Goal: Task Accomplishment & Management: Manage account settings

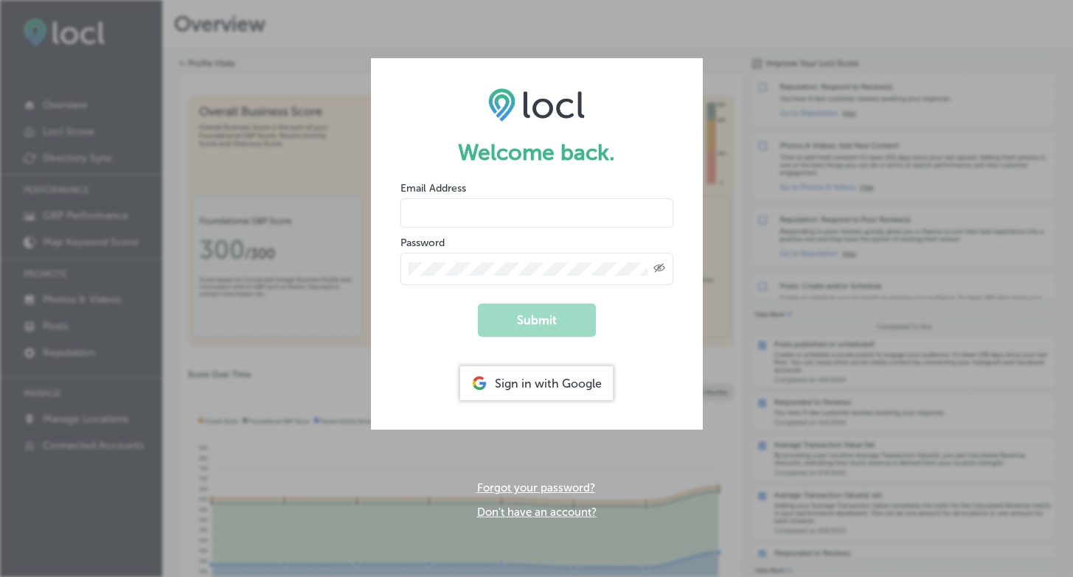
click at [519, 375] on div "Sign in with Google" at bounding box center [536, 383] width 153 height 34
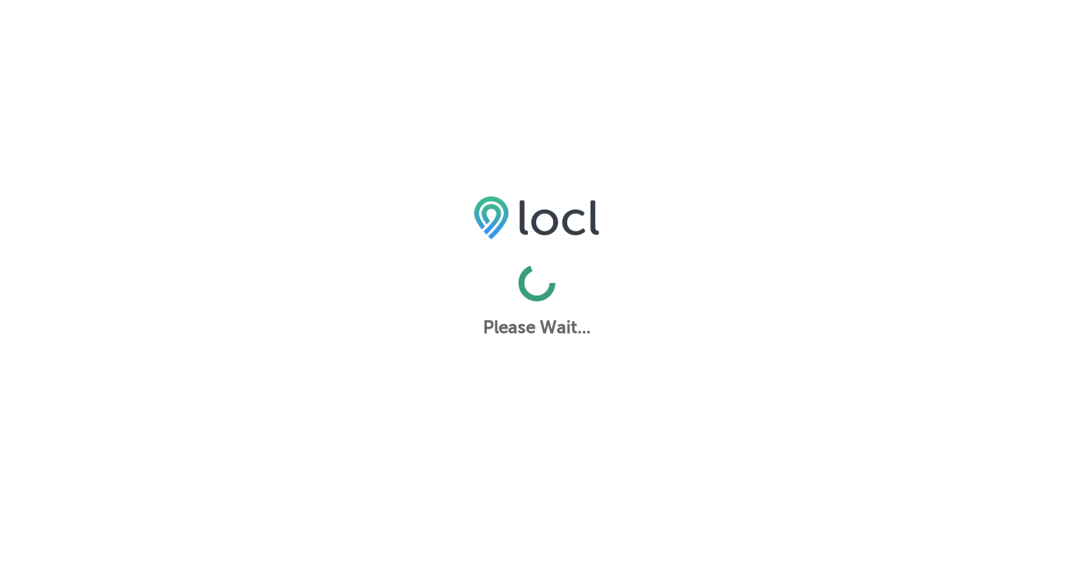
select select "US"
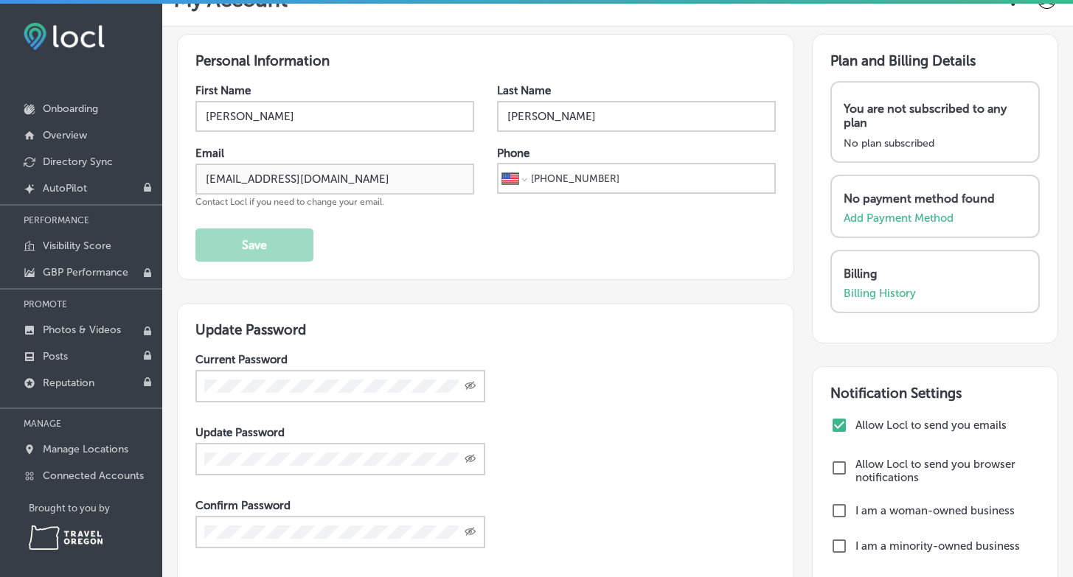
scroll to position [32, 0]
click at [841, 421] on input "checkbox" at bounding box center [839, 425] width 18 height 18
checkbox input "false"
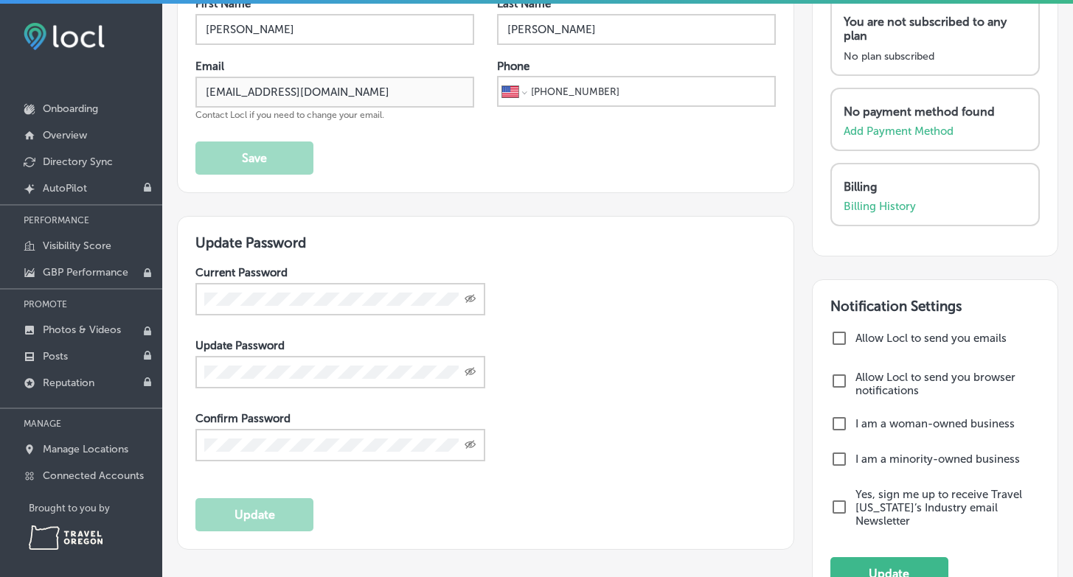
scroll to position [251, 0]
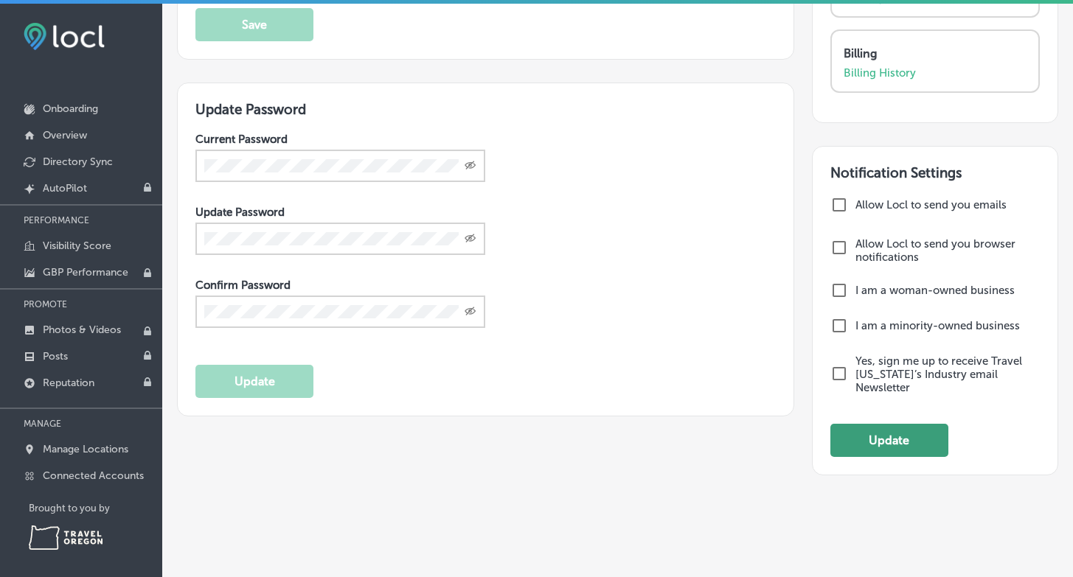
click at [866, 424] on button "Update" at bounding box center [889, 440] width 118 height 33
click at [897, 424] on button "Update" at bounding box center [889, 440] width 118 height 33
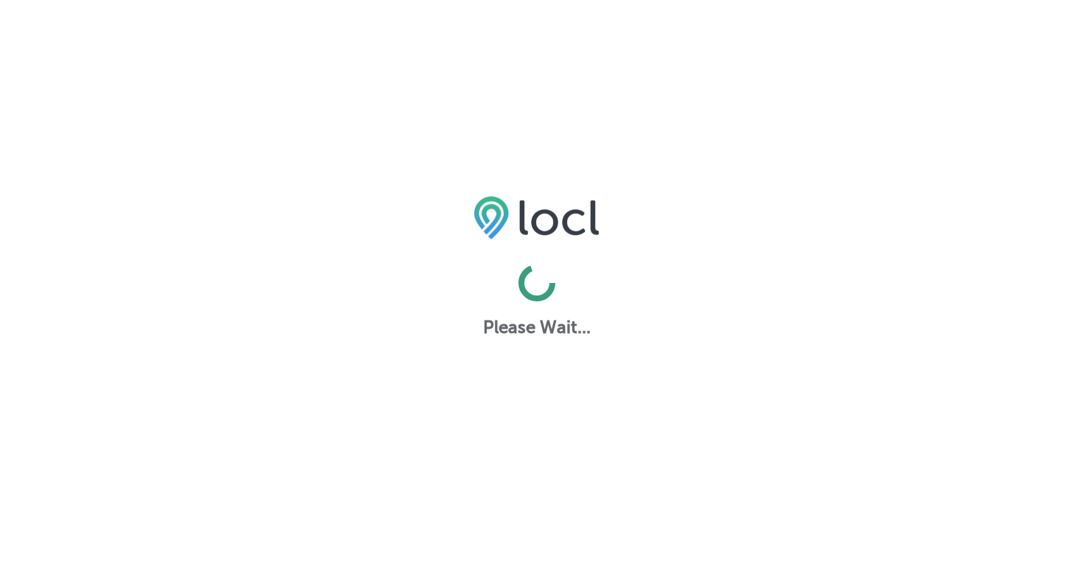
select select "US"
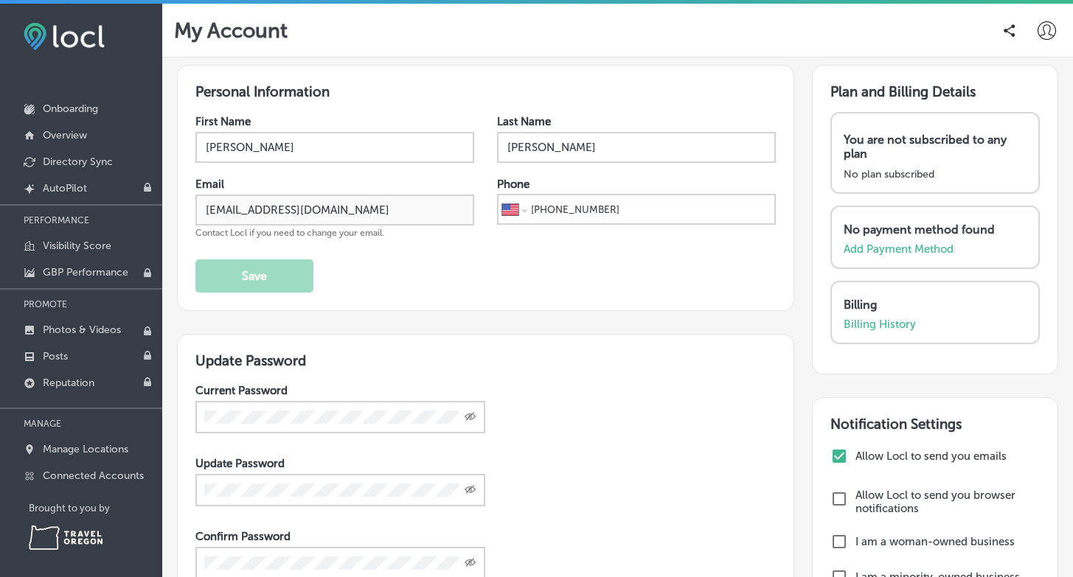
click at [838, 456] on input "checkbox" at bounding box center [839, 457] width 18 height 18
click at [253, 256] on div "First Name [PERSON_NAME] Last Name [PERSON_NAME] Email [EMAIL_ADDRESS][DOMAIN_N…" at bounding box center [485, 204] width 580 height 178
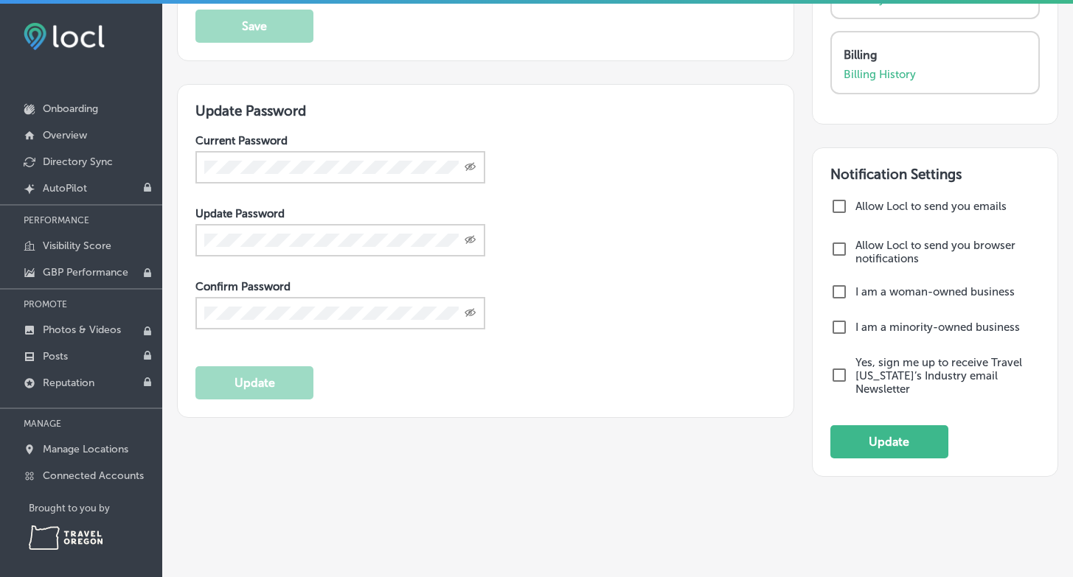
scroll to position [251, 0]
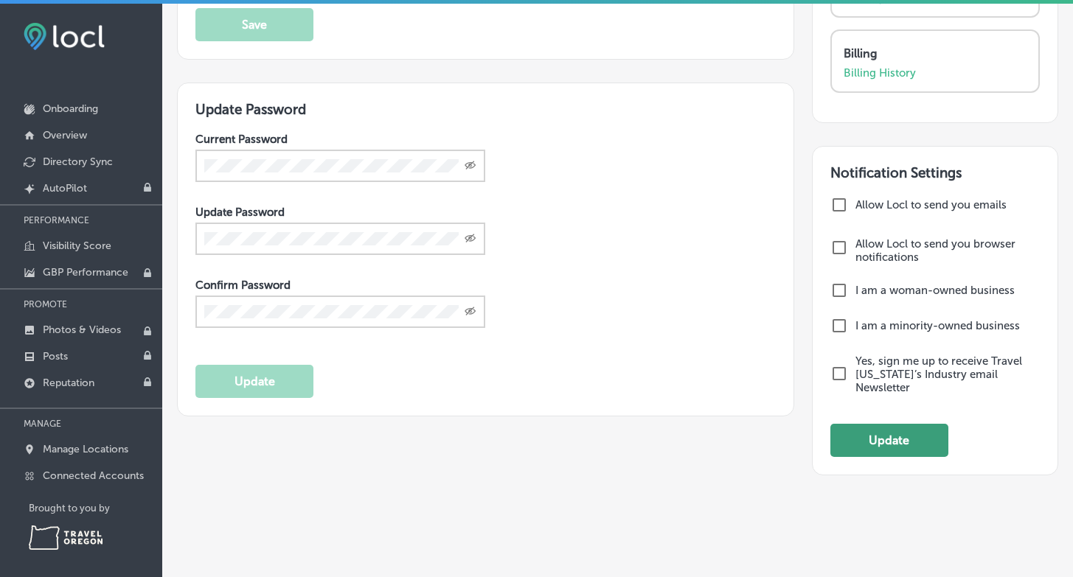
click at [914, 437] on button "Update" at bounding box center [889, 440] width 118 height 33
click at [905, 432] on button "Update" at bounding box center [889, 440] width 118 height 33
click at [839, 207] on input "checkbox" at bounding box center [839, 205] width 18 height 18
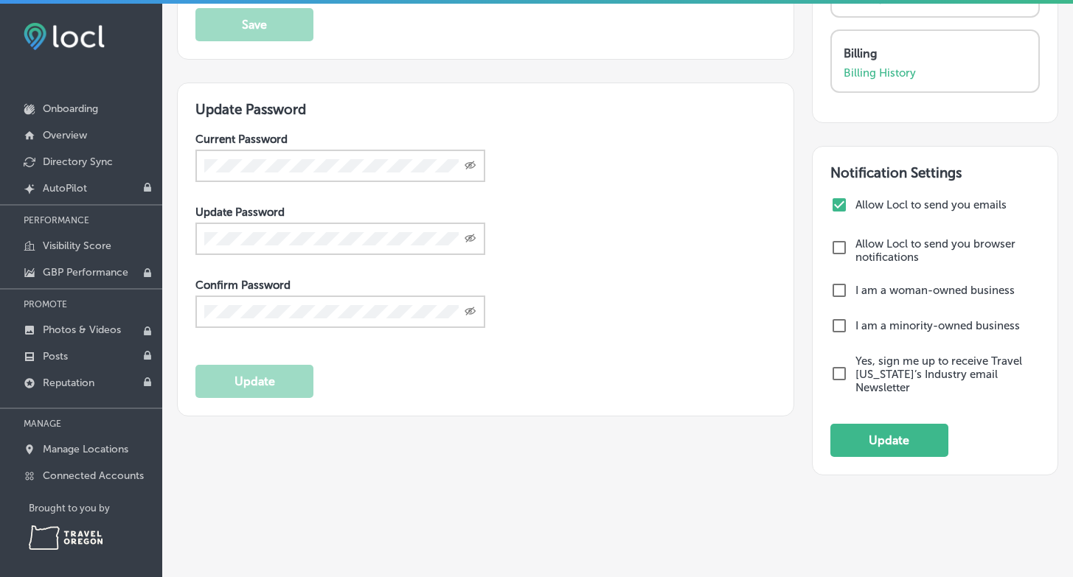
checkbox input "false"
click at [872, 426] on button "Update" at bounding box center [889, 440] width 118 height 33
